Goal: Task Accomplishment & Management: Use online tool/utility

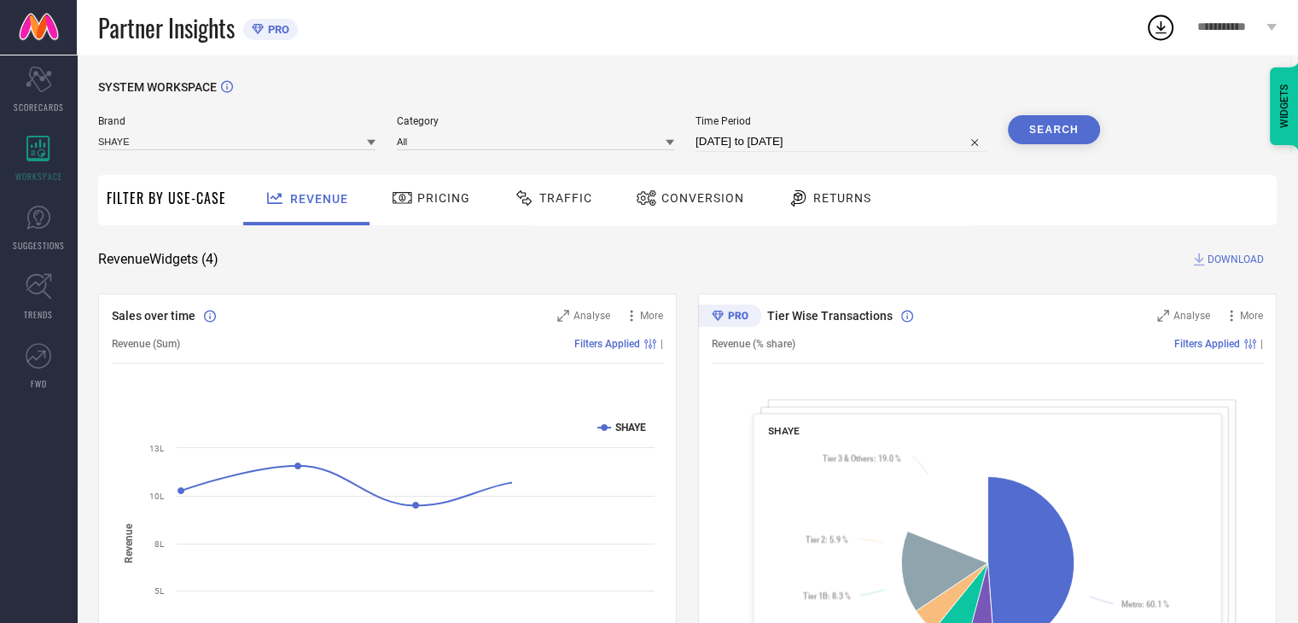
click at [679, 198] on span "Conversion" at bounding box center [702, 198] width 83 height 14
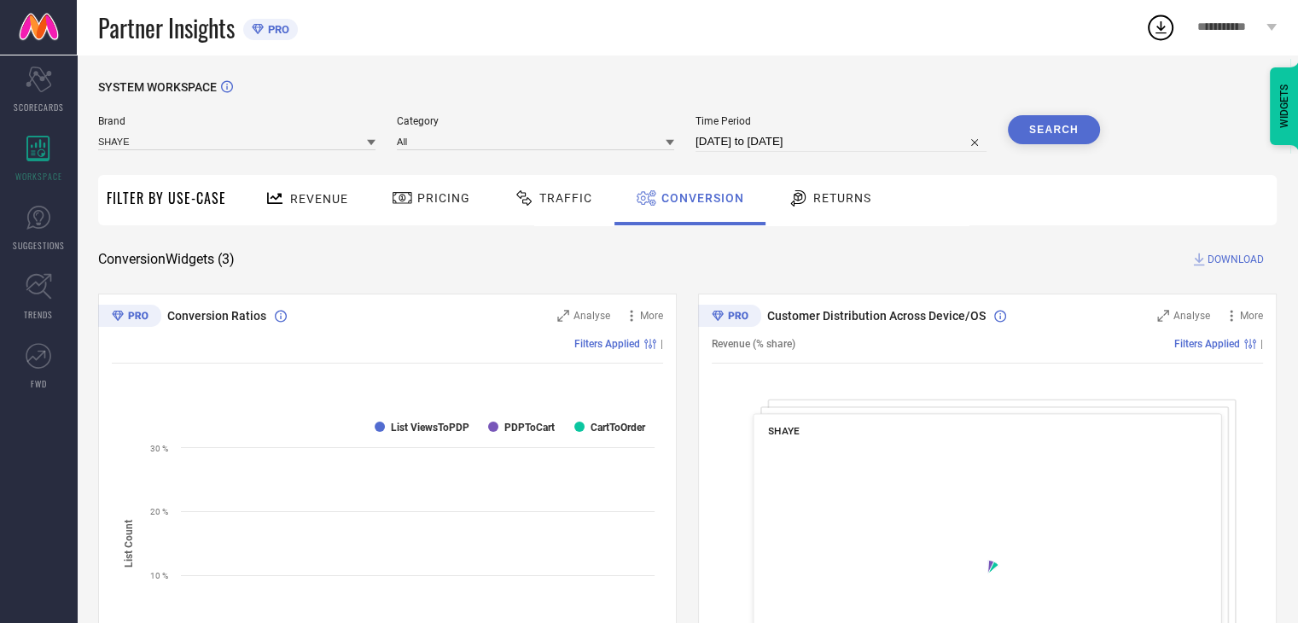
select select "6"
select select "2025"
select select "7"
select select "2025"
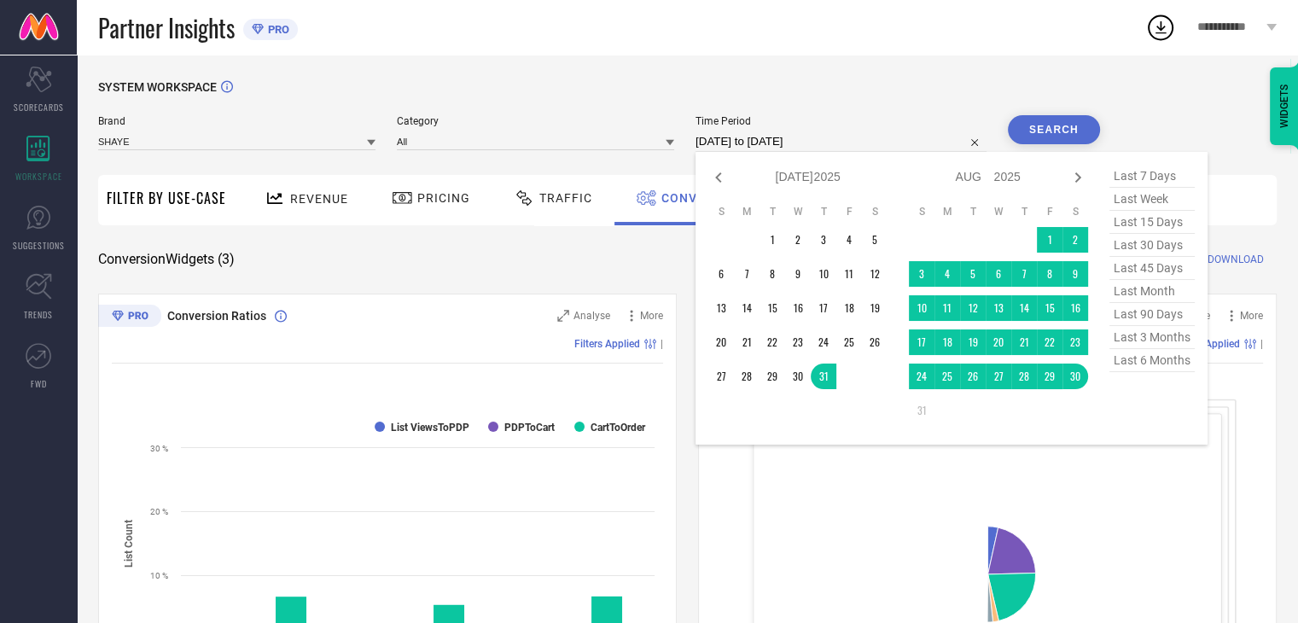
click at [836, 140] on input "[DATE] to [DATE]" at bounding box center [841, 141] width 291 height 20
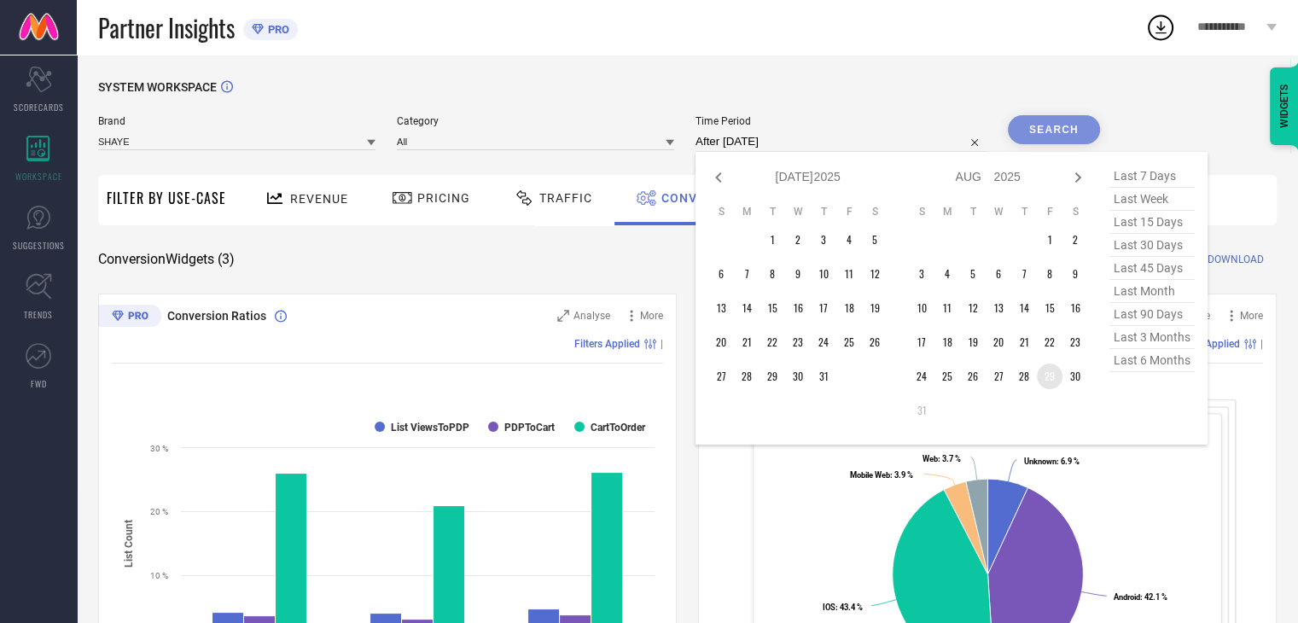
click at [1053, 376] on td "29" at bounding box center [1050, 377] width 26 height 26
type input "[DATE] to [DATE]"
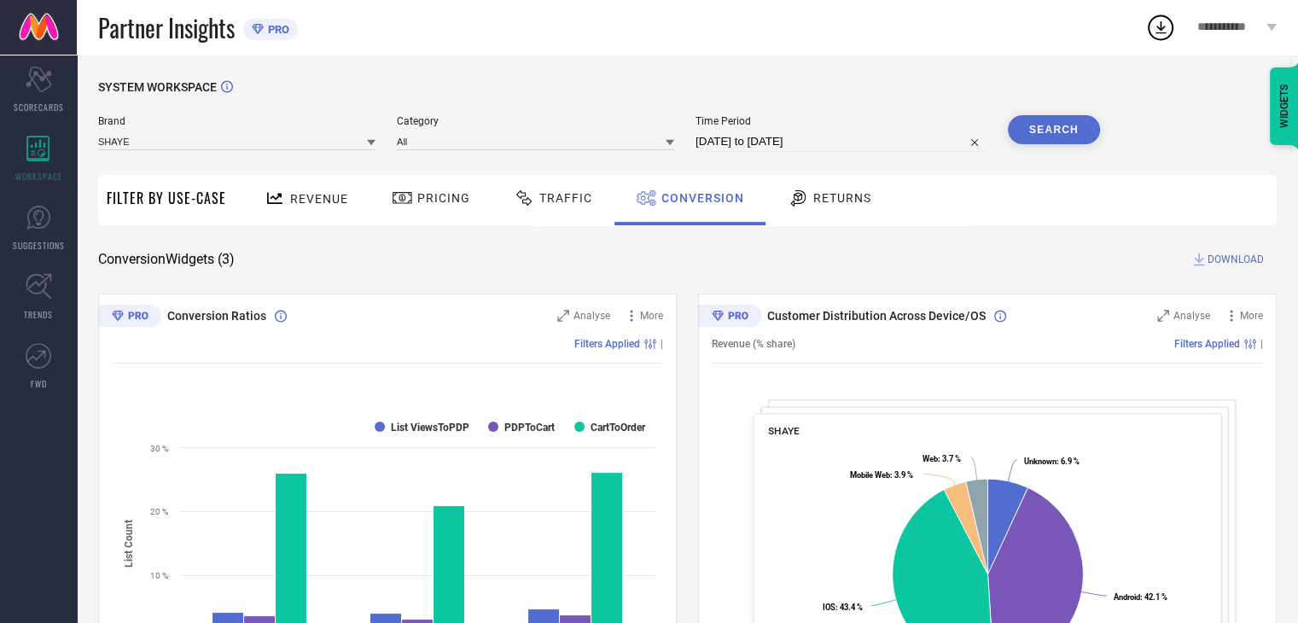
click at [1045, 137] on button "Search" at bounding box center [1054, 129] width 92 height 29
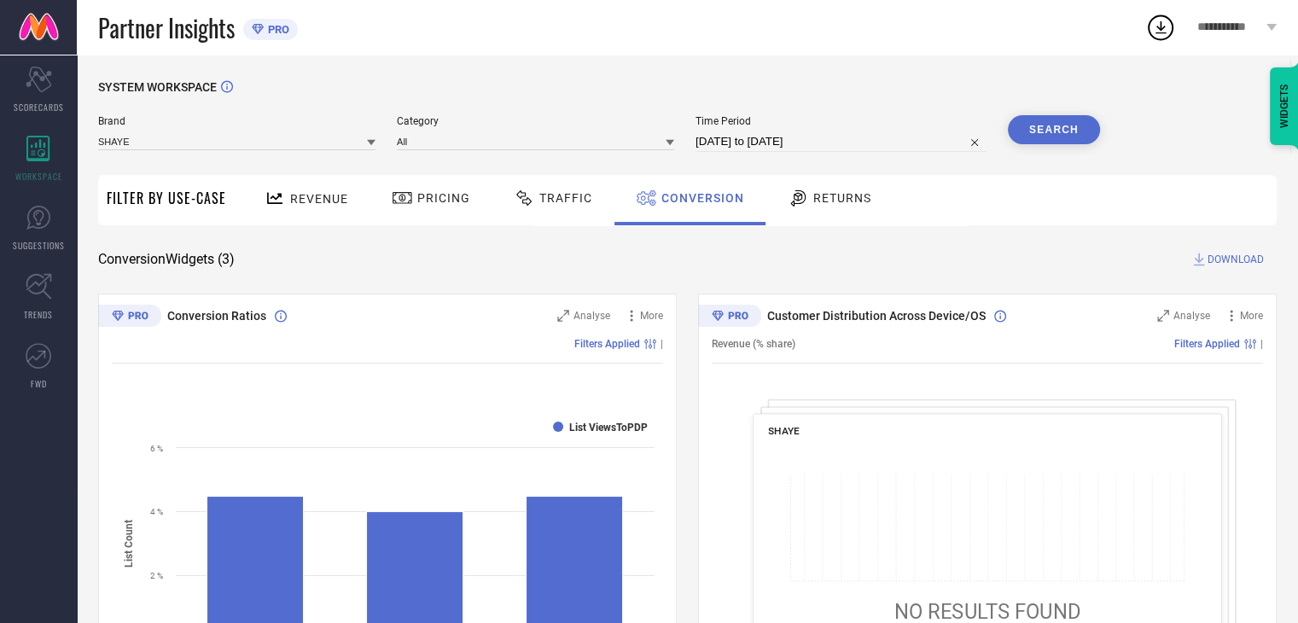
select select "7"
select select "2025"
select select "8"
select select "2025"
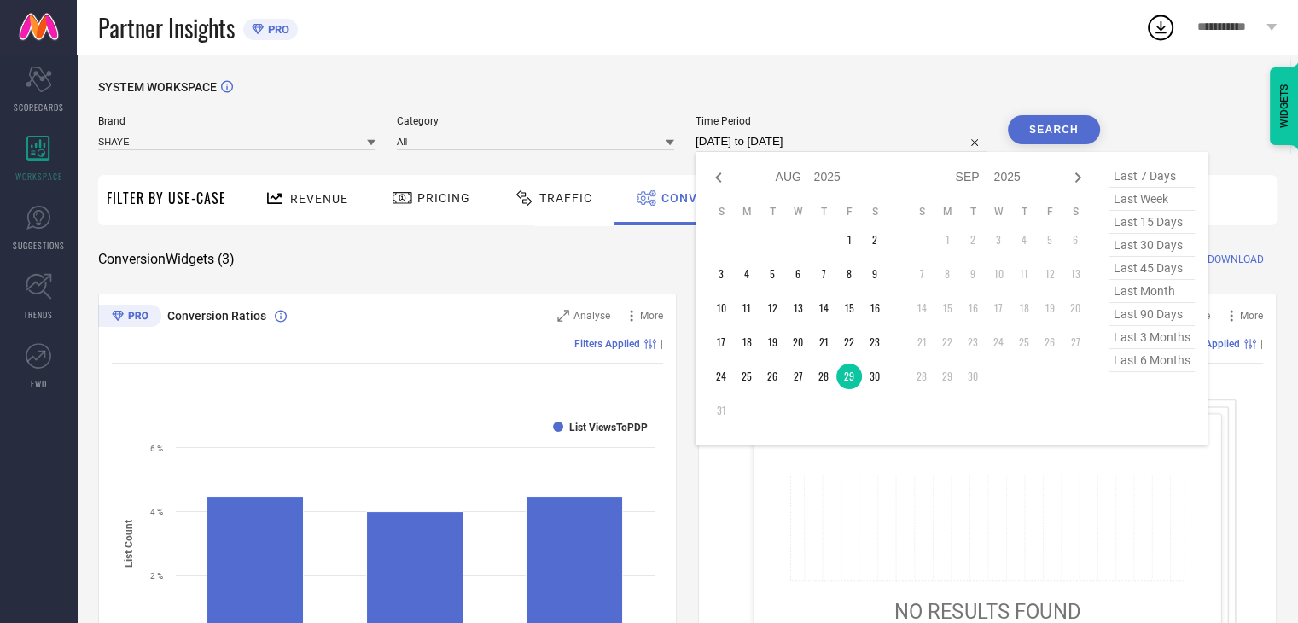
click at [871, 134] on input "[DATE] to [DATE]" at bounding box center [841, 141] width 291 height 20
click at [872, 378] on td "30" at bounding box center [875, 377] width 26 height 26
type input "[DATE] to [DATE]"
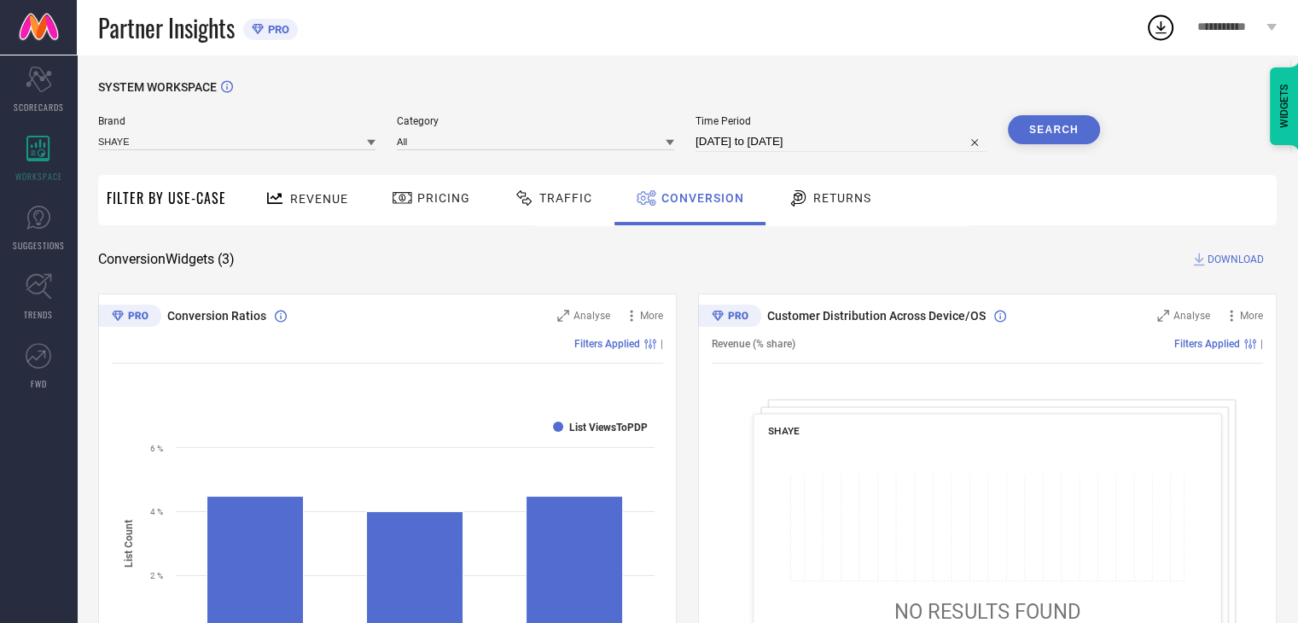
click at [1043, 131] on button "Search" at bounding box center [1054, 129] width 92 height 29
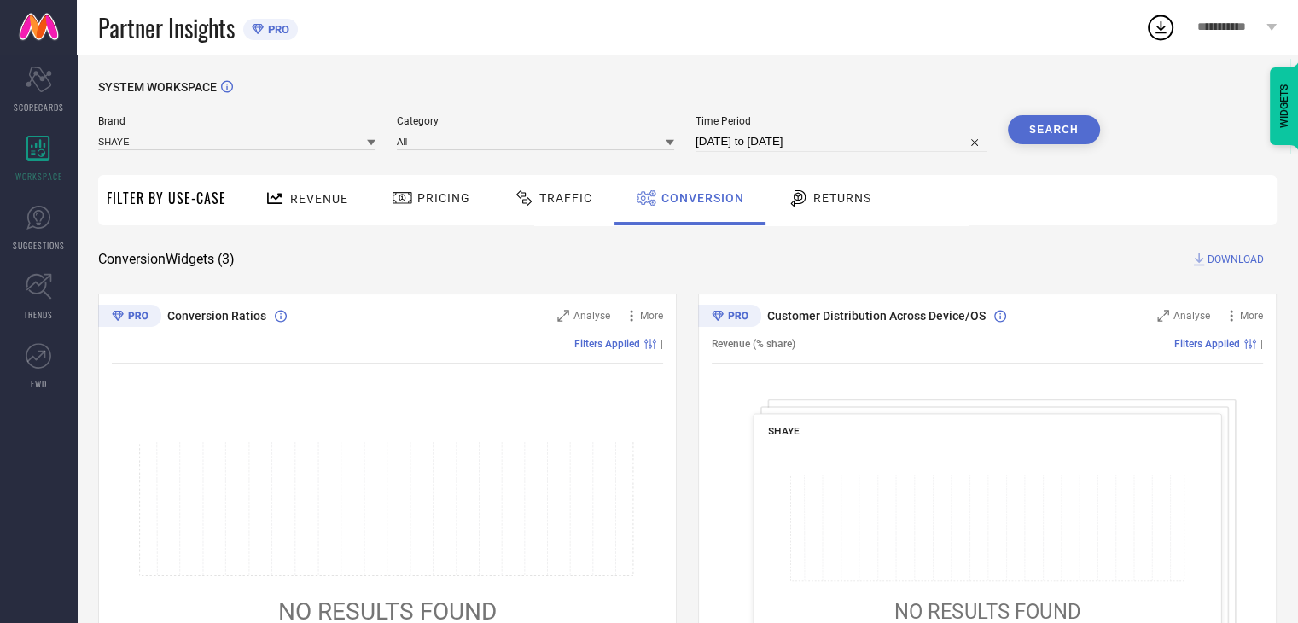
select select "7"
select select "2025"
select select "8"
select select "2025"
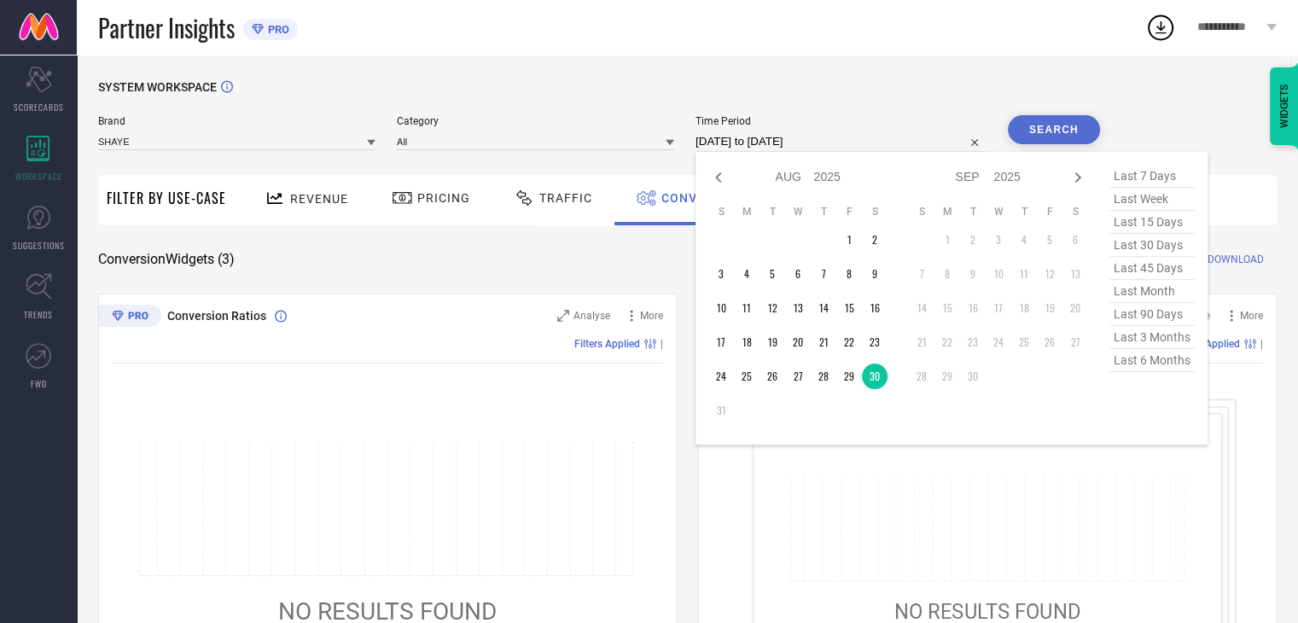
click at [882, 140] on input "30-08-2025 to 30-08-2025" at bounding box center [841, 141] width 291 height 20
click at [851, 379] on td "29" at bounding box center [849, 377] width 26 height 26
type input "29-08-2025 to 30-08-2025"
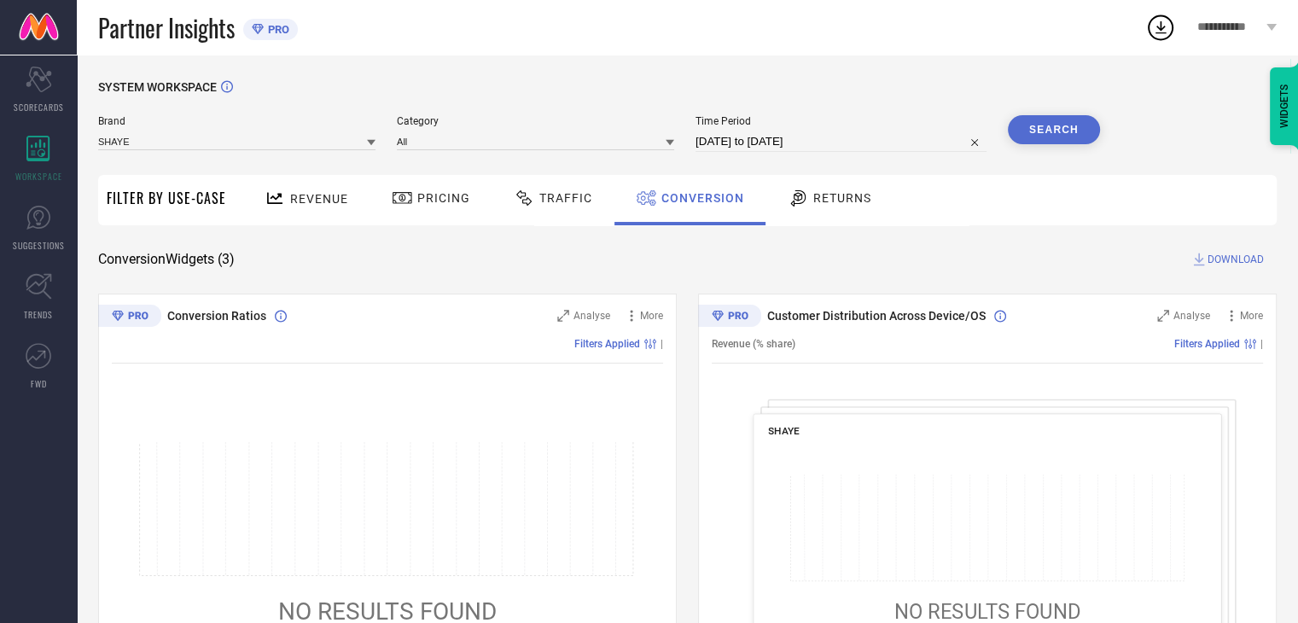
click at [1067, 132] on button "Search" at bounding box center [1054, 129] width 92 height 29
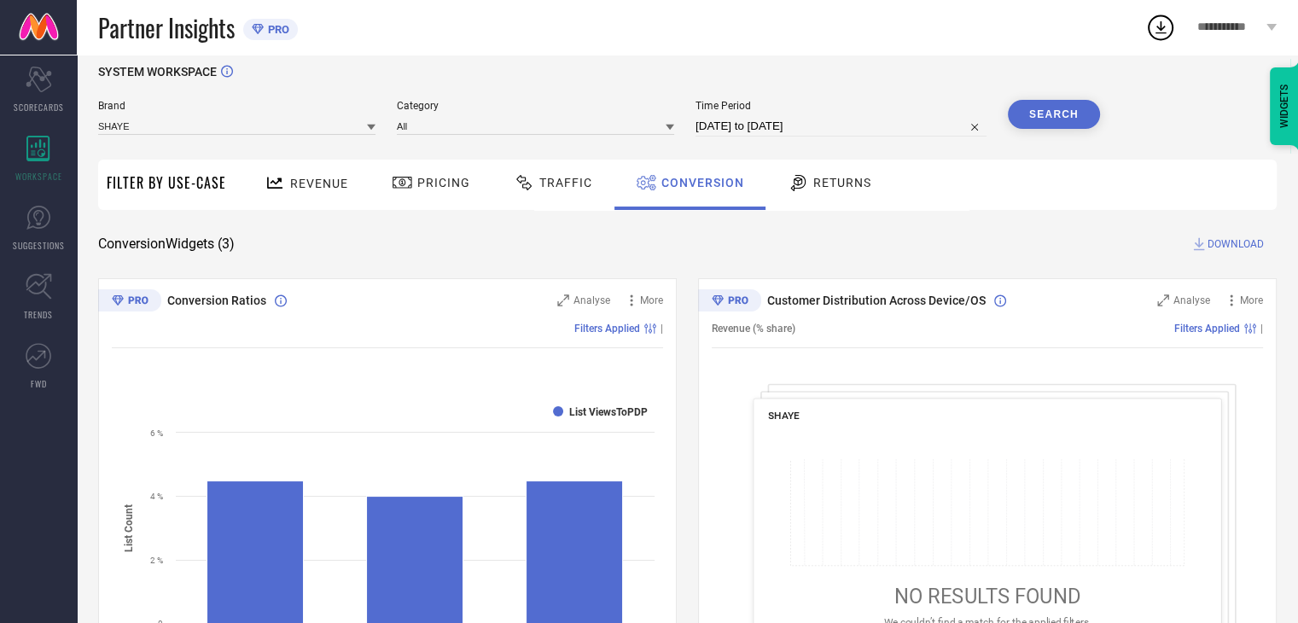
scroll to position [10, 0]
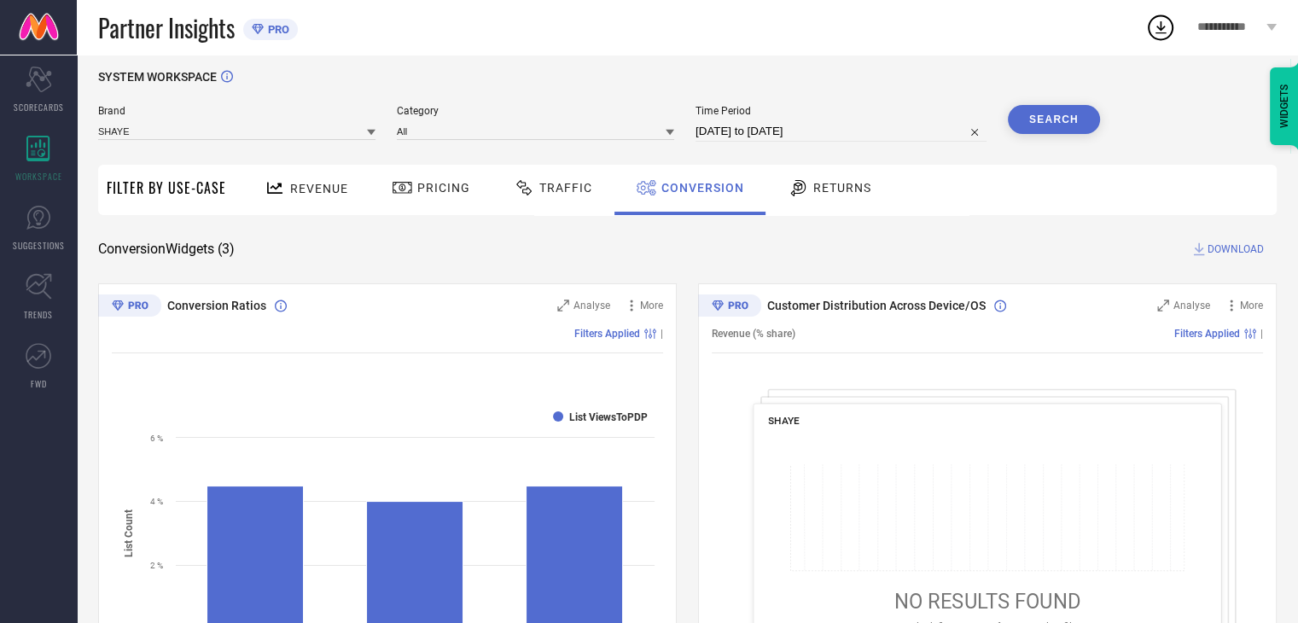
select select "7"
select select "2025"
select select "8"
select select "2025"
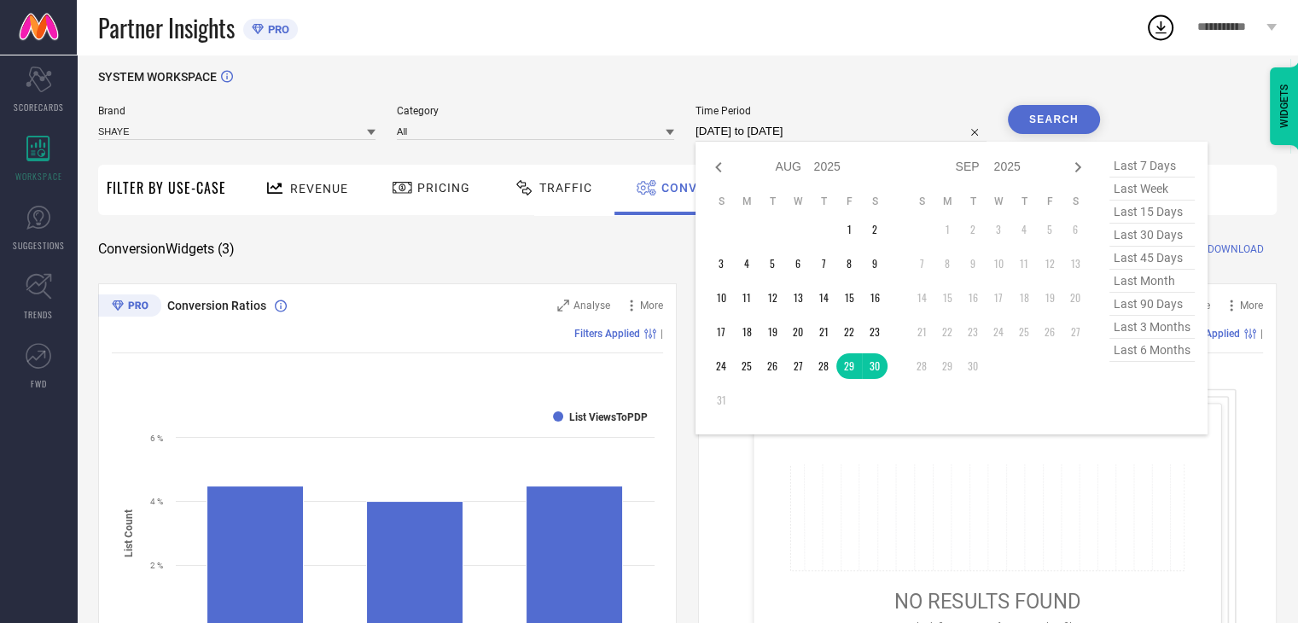
click at [847, 137] on input "29-08-2025 to 30-08-2025" at bounding box center [841, 131] width 291 height 20
click at [847, 366] on td "29" at bounding box center [849, 366] width 26 height 26
type input "29-08-2025 to 29-08-2025"
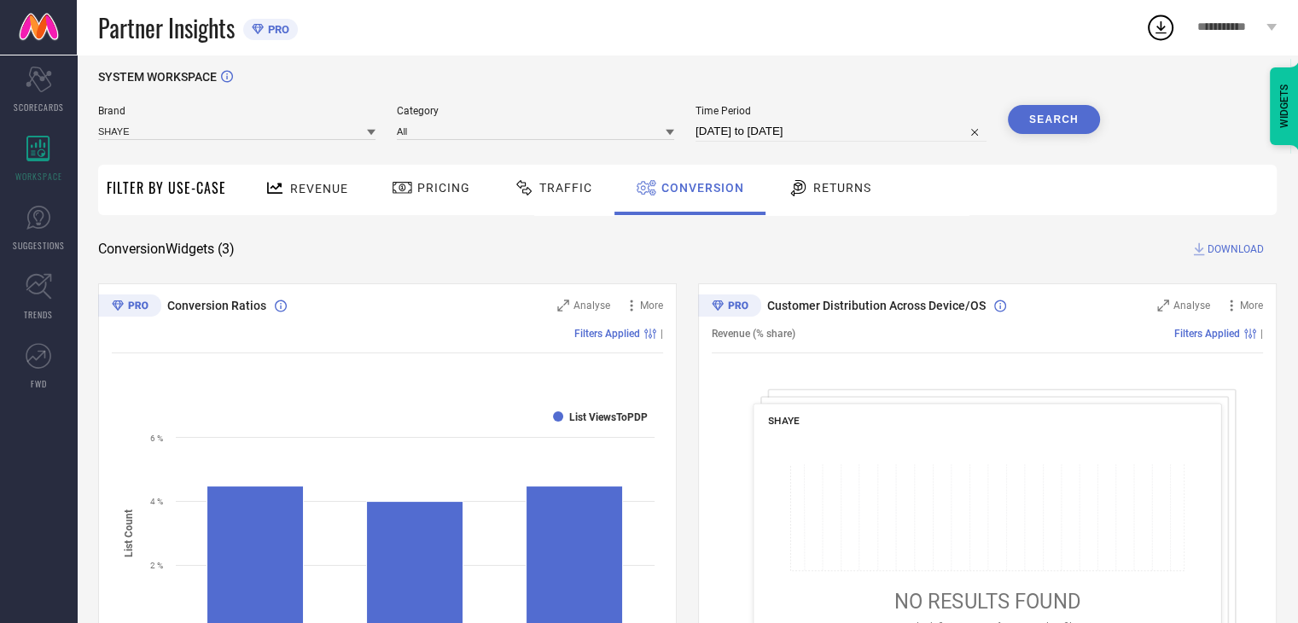
click at [1035, 121] on button "Search" at bounding box center [1054, 119] width 92 height 29
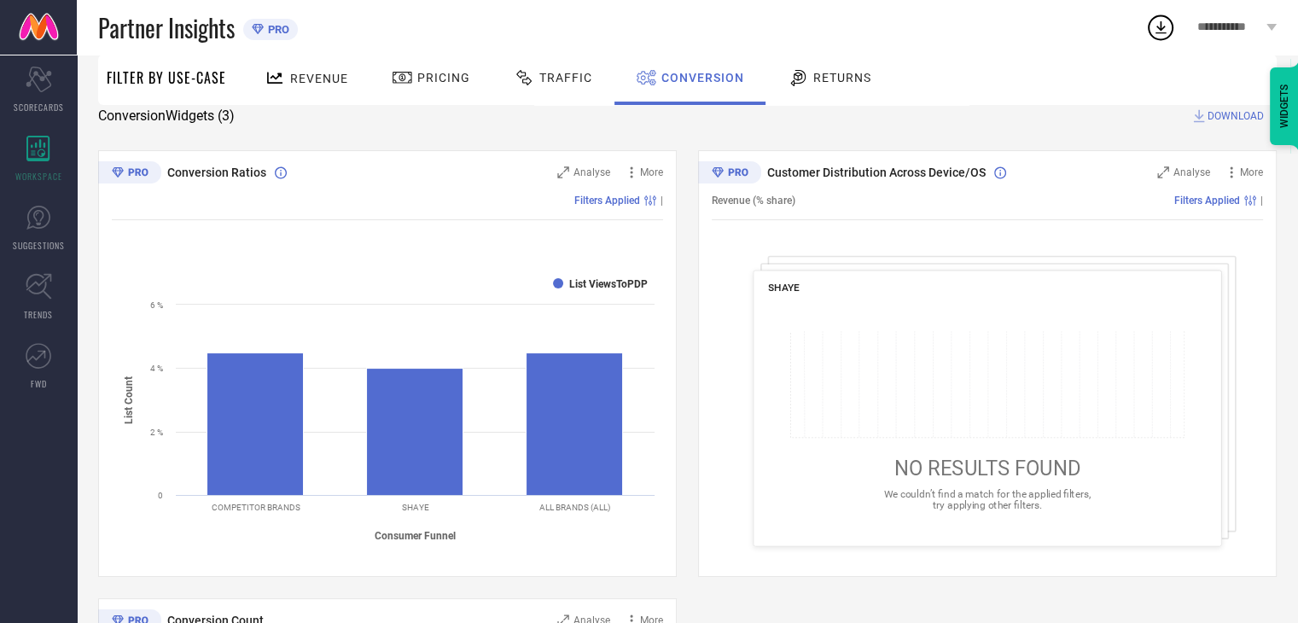
scroll to position [143, 0]
click at [1224, 114] on span "DOWNLOAD" at bounding box center [1236, 116] width 56 height 17
